Goal: Task Accomplishment & Management: Use online tool/utility

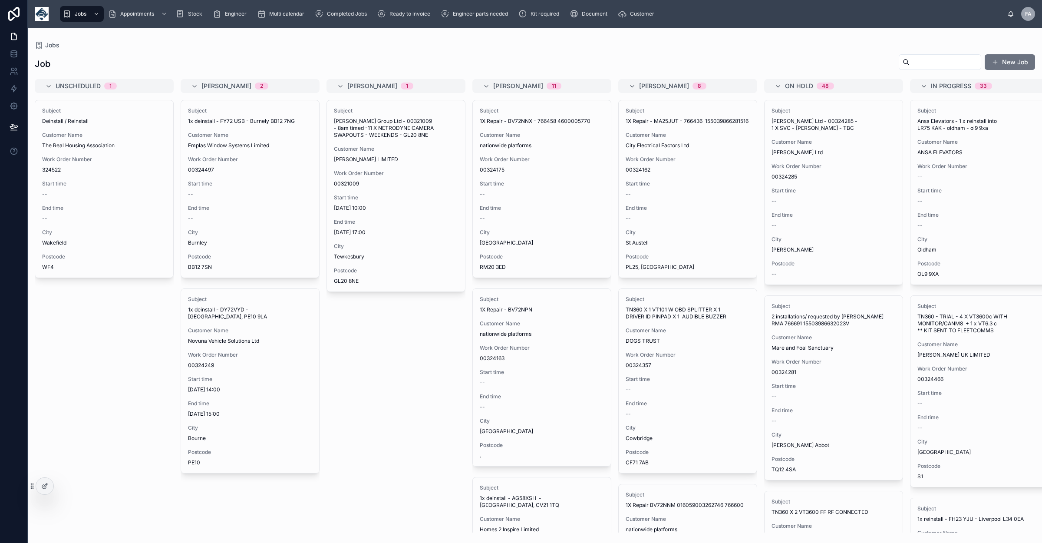
click at [910, 62] on input "text" at bounding box center [945, 62] width 71 height 12
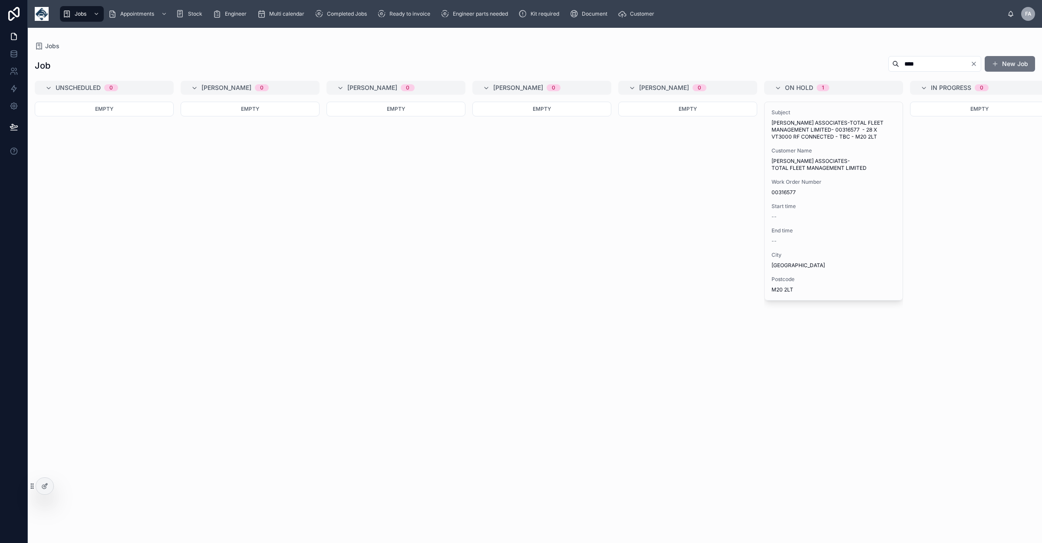
type input "****"
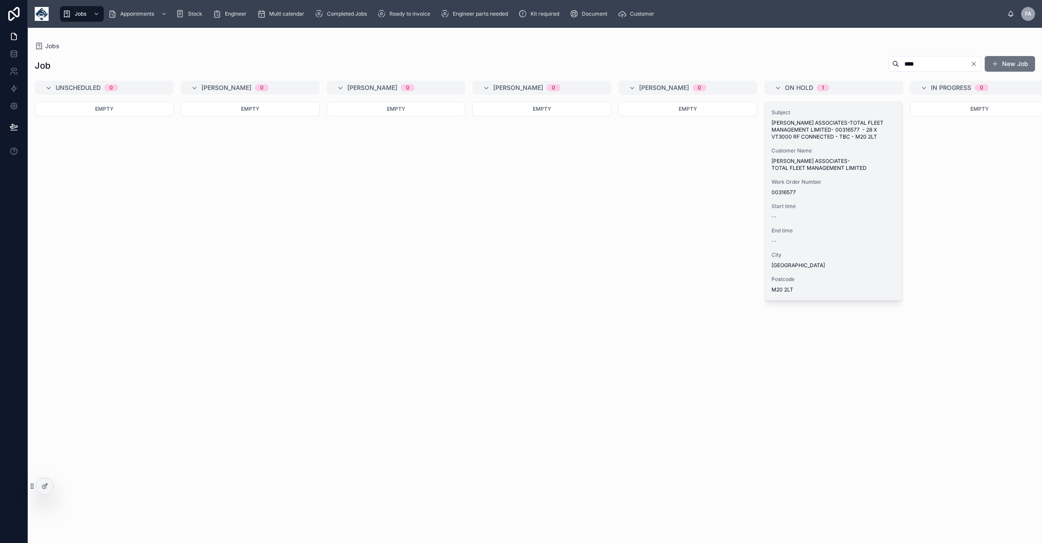
click at [815, 188] on div "Work Order Number 00316577" at bounding box center [834, 186] width 124 height 17
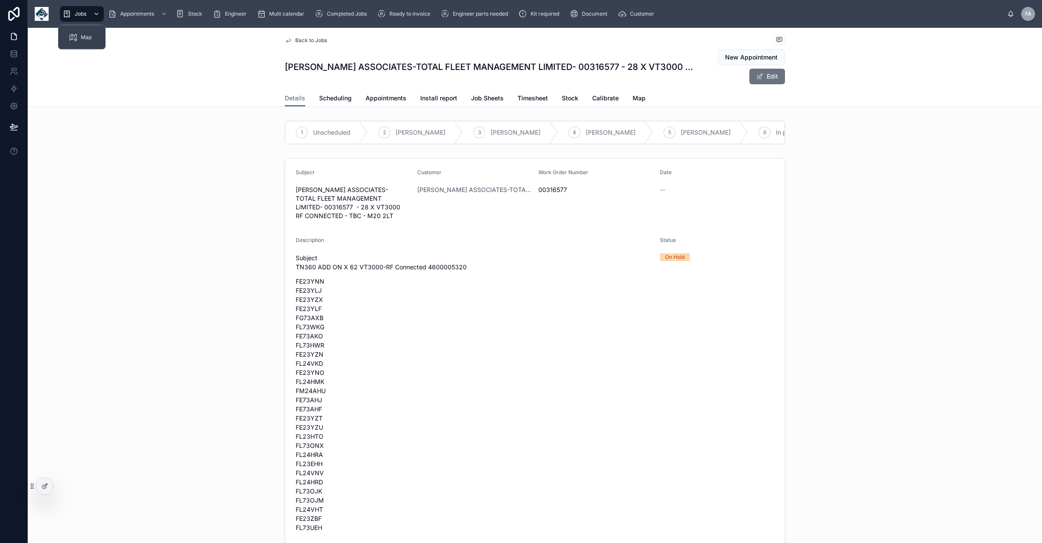
click at [91, 17] on div "scrollable content" at bounding box center [95, 14] width 11 height 14
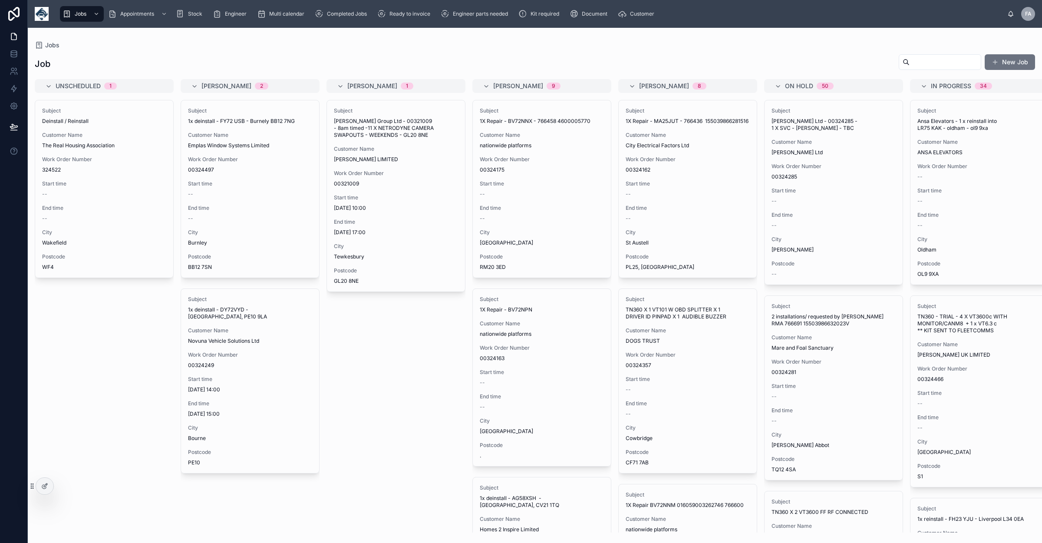
drag, startPoint x: 947, startPoint y: 64, endPoint x: 931, endPoint y: 65, distance: 16.5
paste input "********"
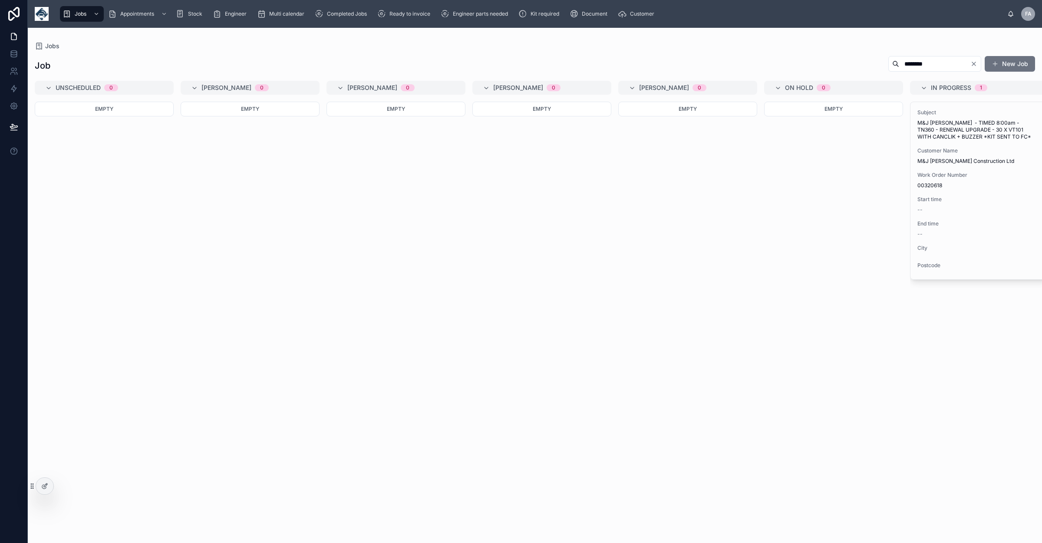
type input "********"
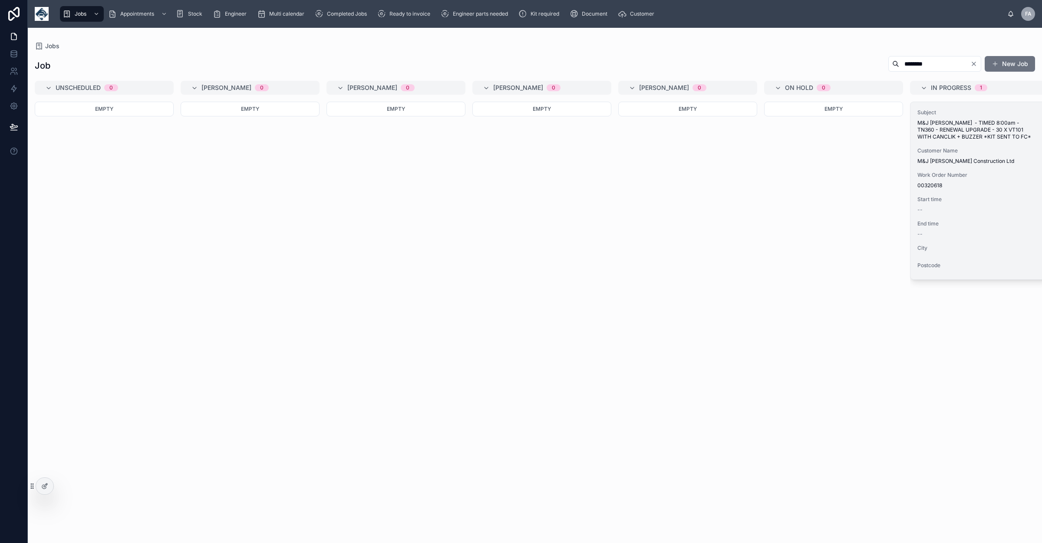
click at [958, 159] on span "M&J [PERSON_NAME] Construction Ltd" at bounding box center [980, 161] width 124 height 7
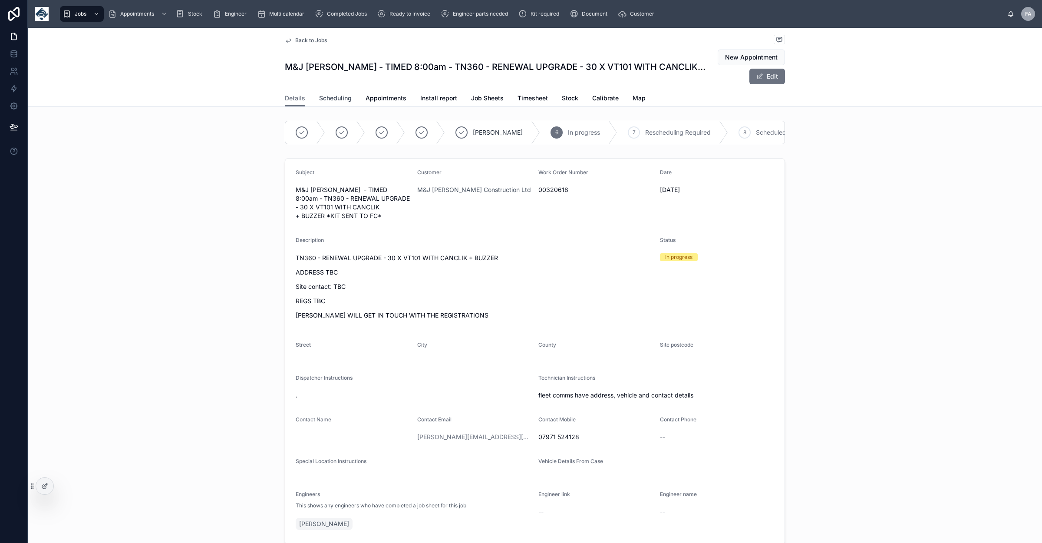
click at [337, 100] on span "Scheduling" at bounding box center [335, 98] width 33 height 9
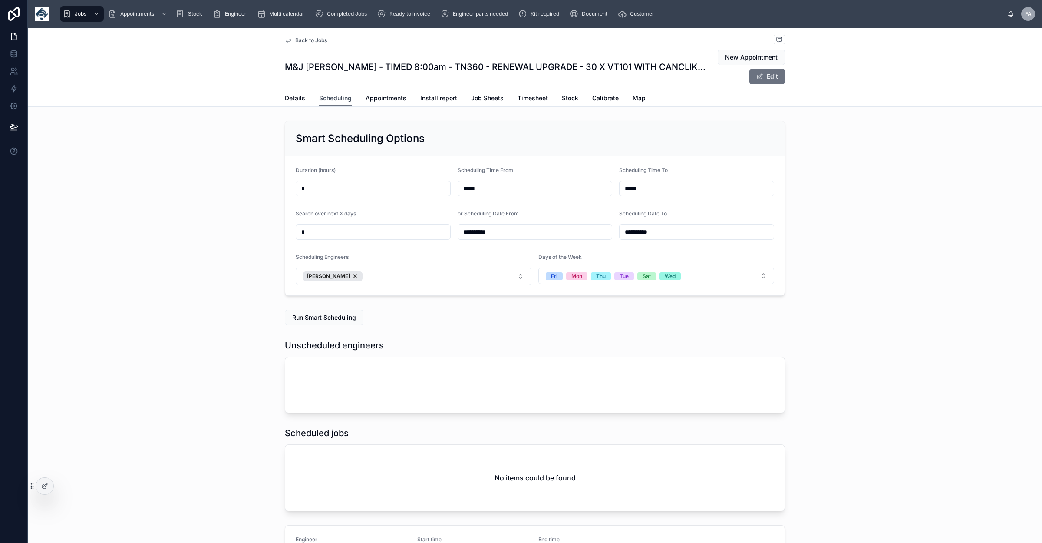
scroll to position [0, 651]
click at [312, 318] on span "Run Smart Scheduling" at bounding box center [324, 317] width 64 height 9
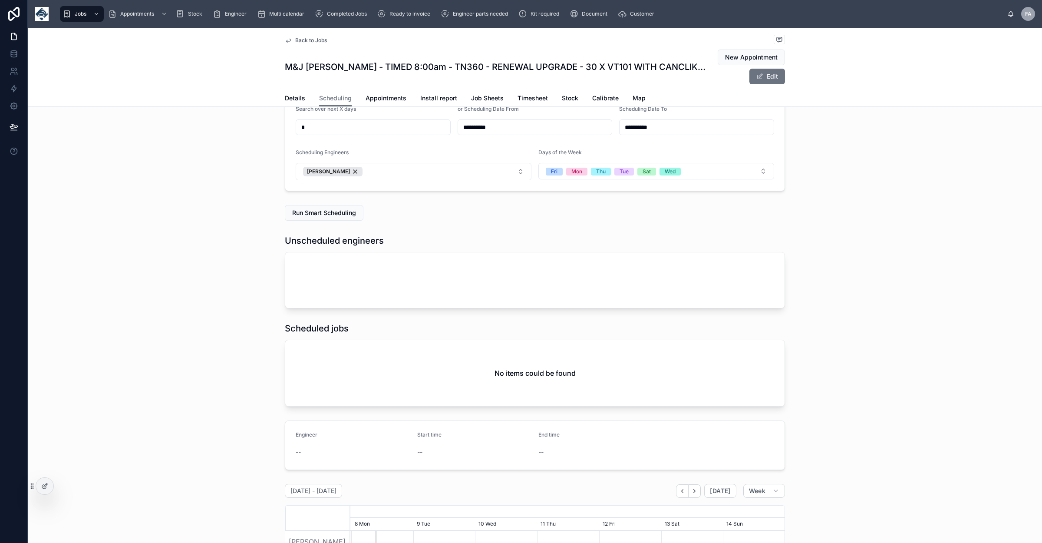
scroll to position [109, 0]
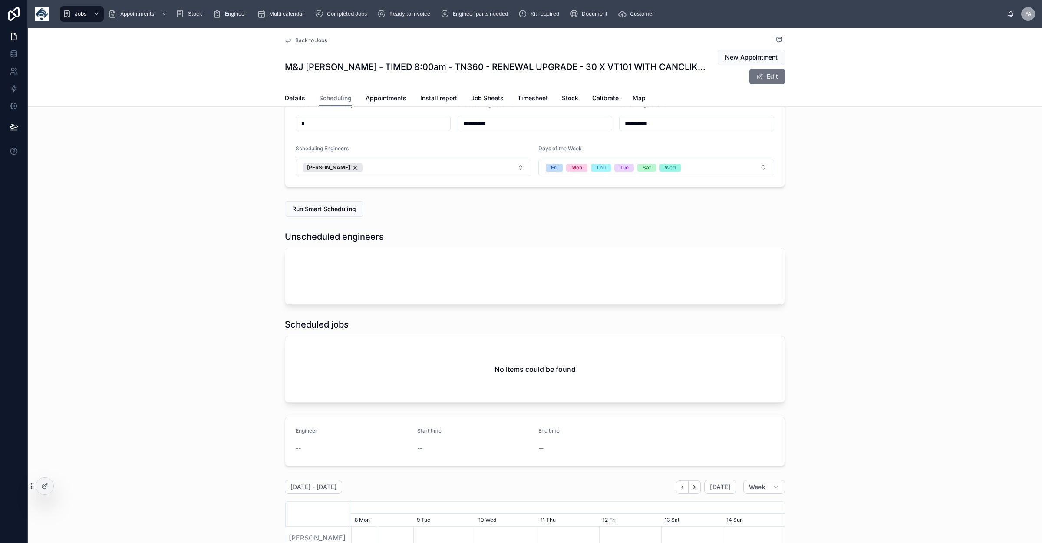
click at [350, 283] on div at bounding box center [534, 276] width 499 height 56
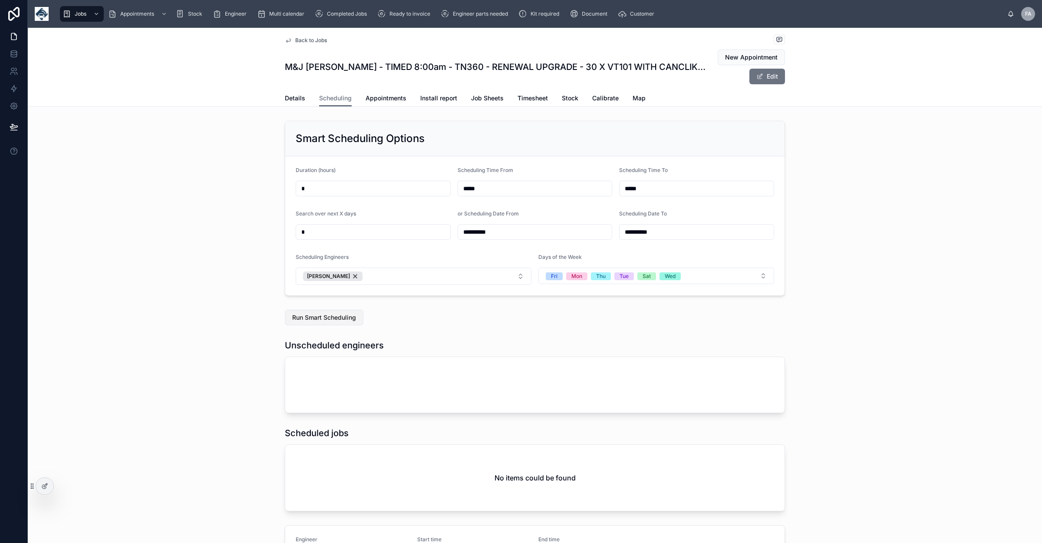
click at [324, 319] on span "Run Smart Scheduling" at bounding box center [324, 317] width 64 height 9
click at [285, 92] on link "Details" at bounding box center [295, 98] width 20 height 17
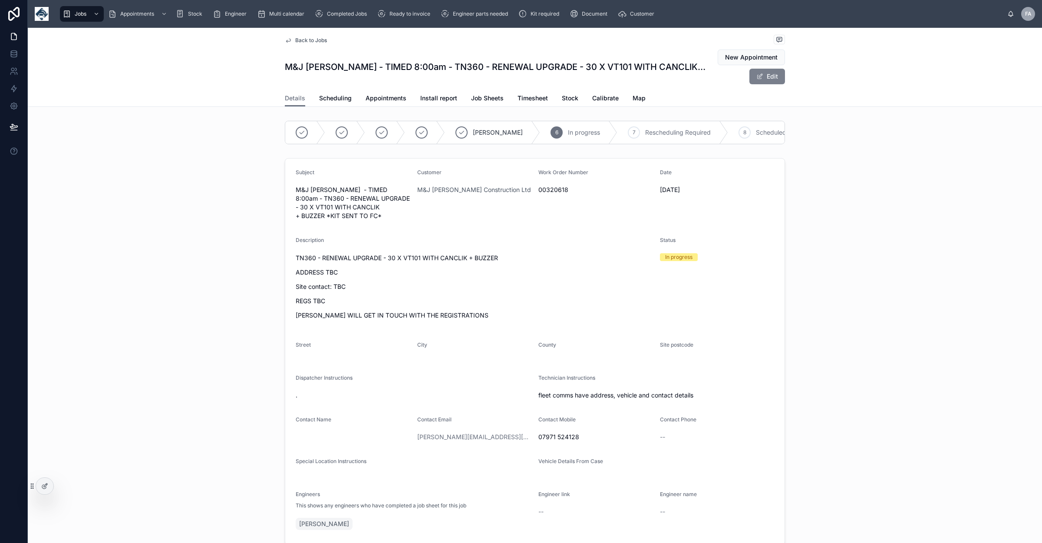
click at [756, 79] on span at bounding box center [759, 76] width 7 height 7
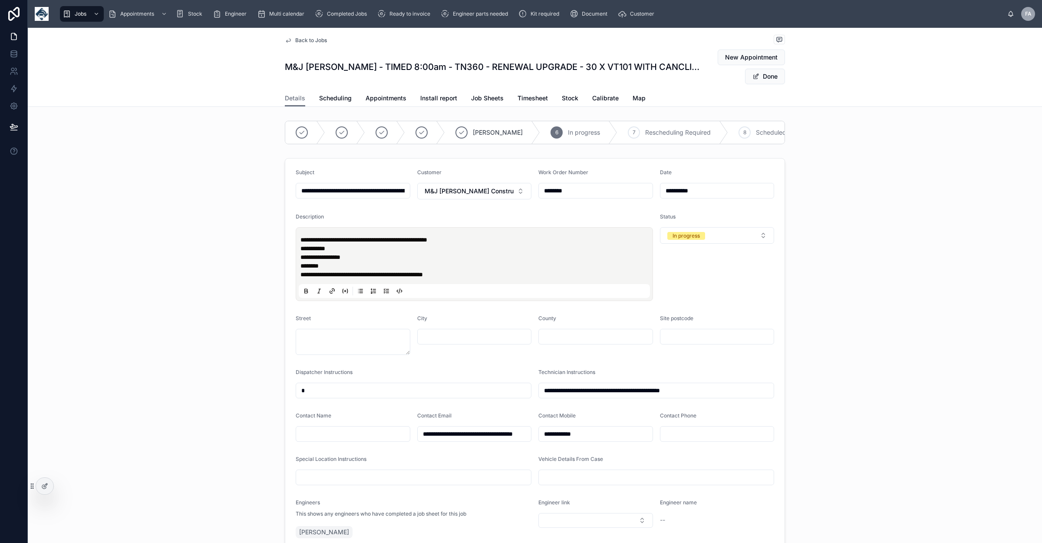
click at [698, 234] on div "Status In progress" at bounding box center [717, 257] width 115 height 88
click at [694, 240] on div "In progress" at bounding box center [686, 236] width 27 height 8
click at [696, 292] on div "Unscheduled" at bounding box center [683, 292] width 32 height 8
click at [746, 73] on button "Done" at bounding box center [765, 77] width 40 height 16
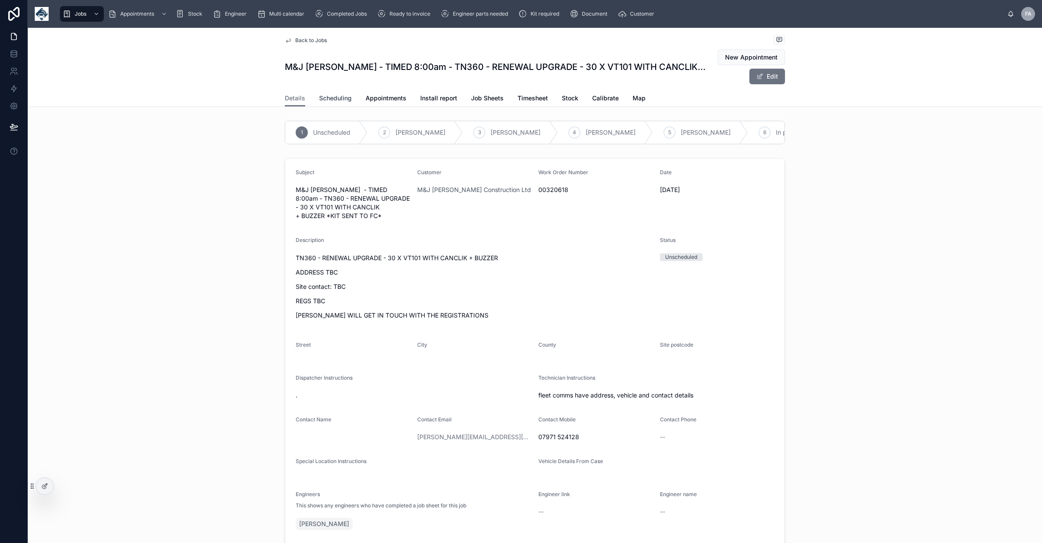
click at [327, 99] on span "Scheduling" at bounding box center [335, 98] width 33 height 9
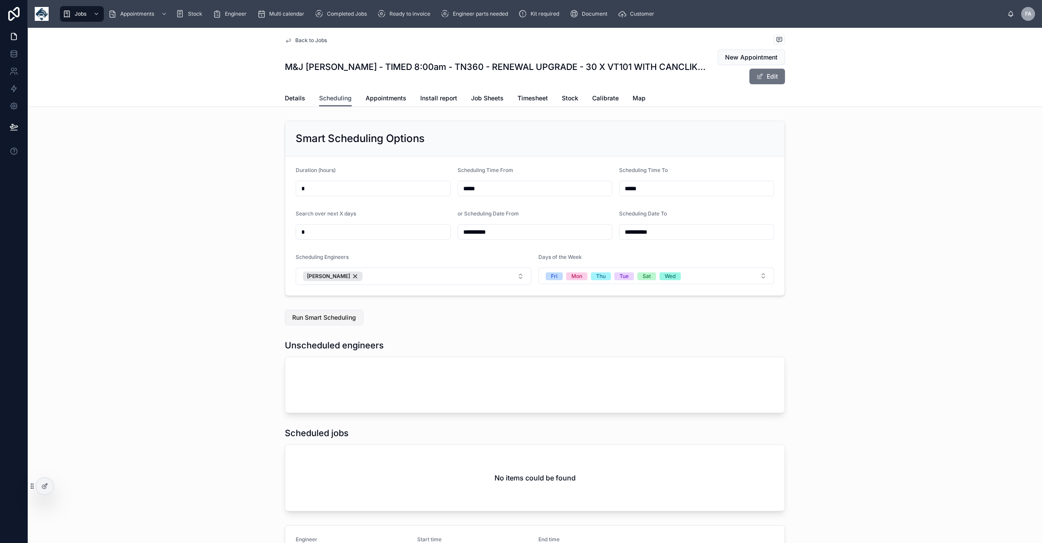
scroll to position [0, 651]
click at [328, 316] on span "Run Smart Scheduling" at bounding box center [324, 317] width 64 height 9
